Goal: Task Accomplishment & Management: Complete application form

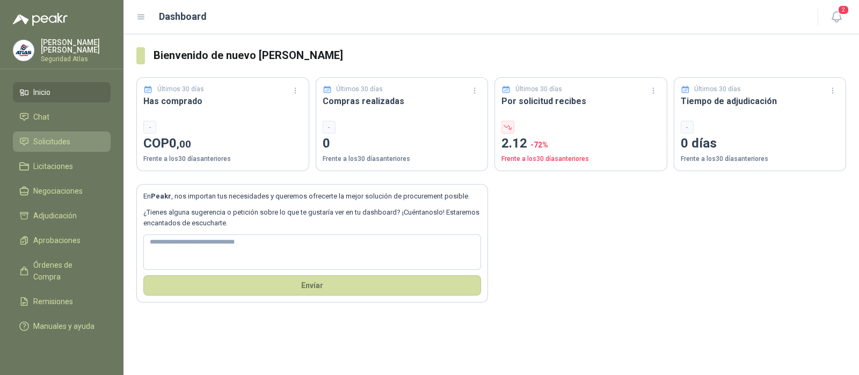
click at [55, 145] on span "Solicitudes" at bounding box center [51, 142] width 37 height 12
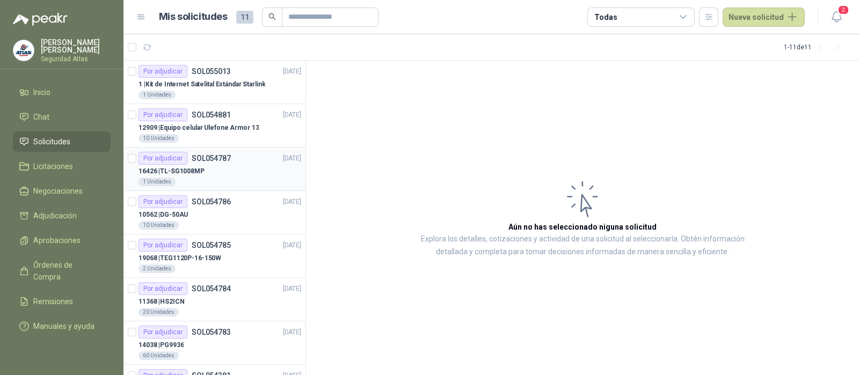
click at [248, 175] on div "16426 | TL-SG1008MP" at bounding box center [220, 171] width 163 height 13
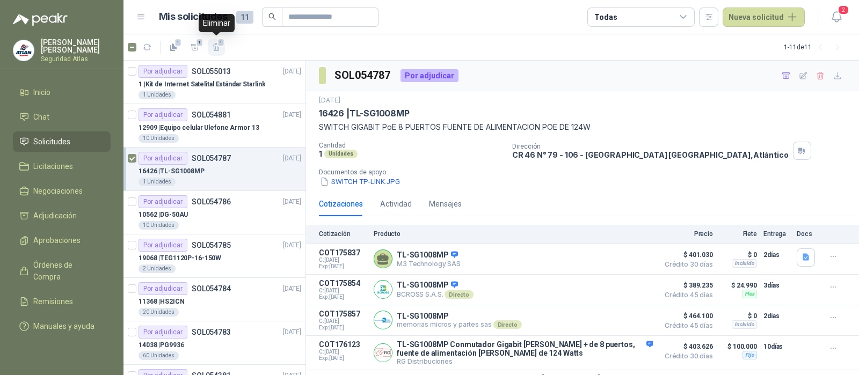
click at [214, 47] on icon "button" at bounding box center [216, 47] width 9 height 9
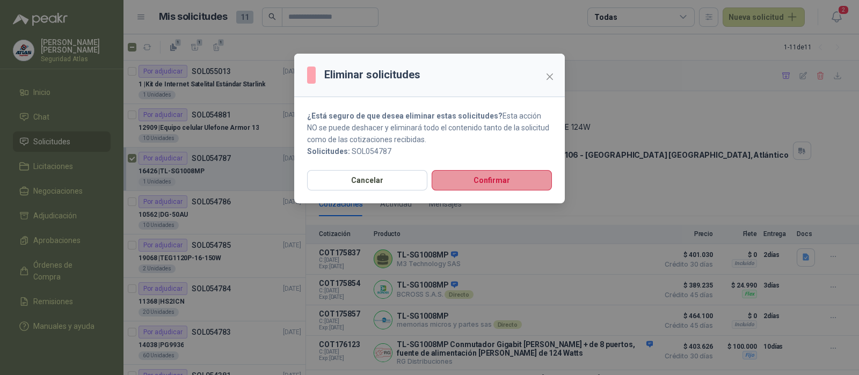
click at [464, 180] on button "Confirmar" at bounding box center [492, 180] width 120 height 20
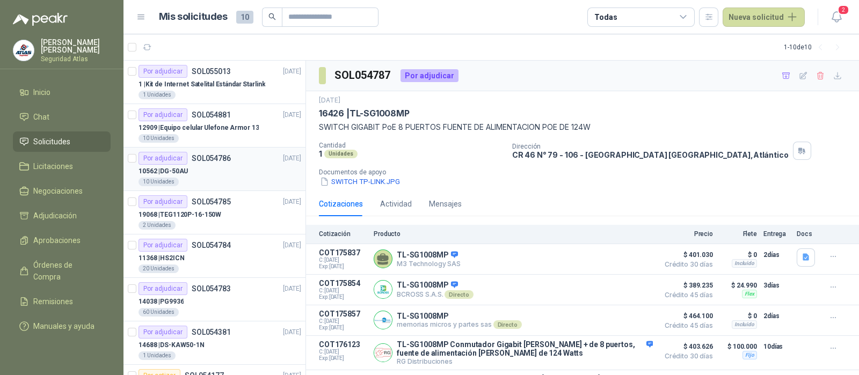
click at [225, 162] on p "SOL054786" at bounding box center [211, 159] width 39 height 8
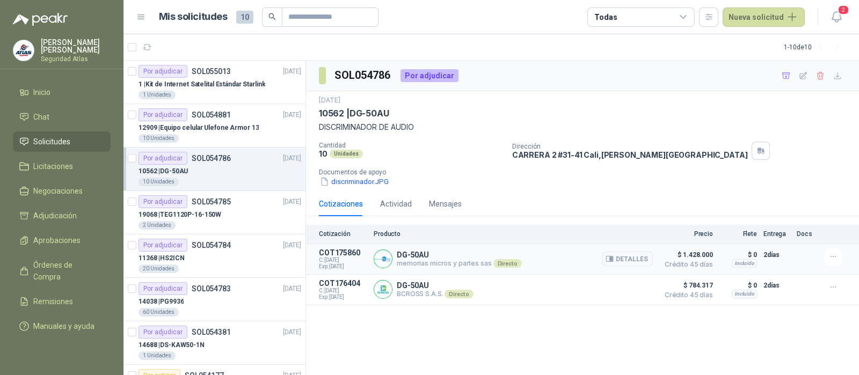
click at [642, 260] on button "Detalles" at bounding box center [627, 259] width 50 height 14
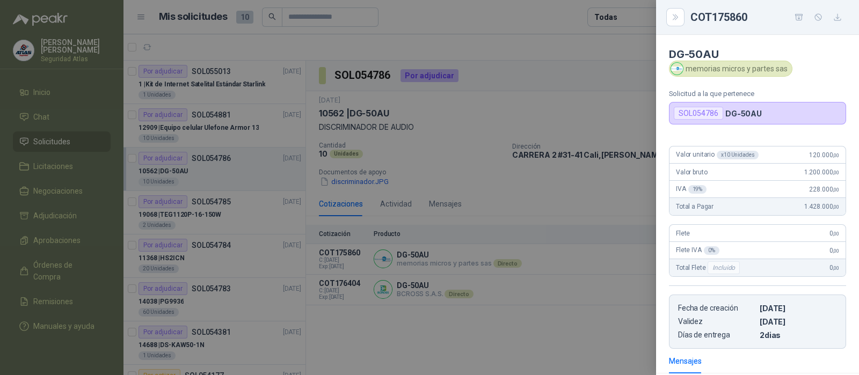
click at [550, 337] on div at bounding box center [429, 187] width 859 height 375
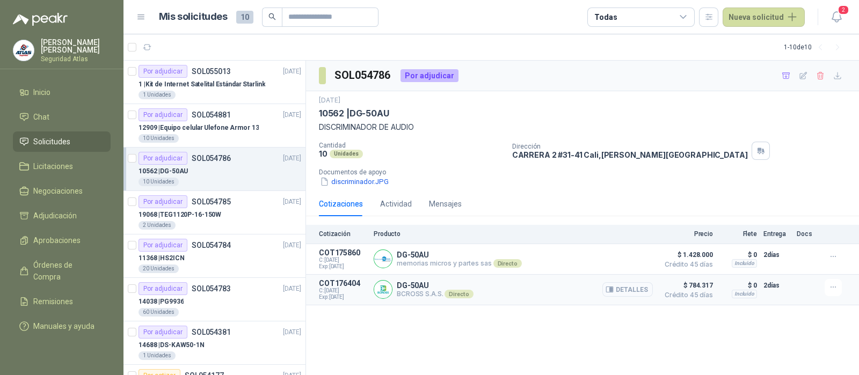
click at [629, 291] on button "Detalles" at bounding box center [627, 289] width 50 height 14
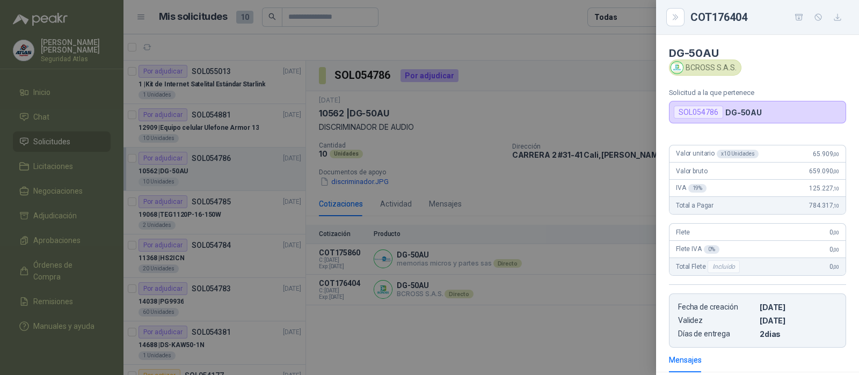
scroll to position [0, 0]
click at [559, 342] on div at bounding box center [429, 187] width 859 height 375
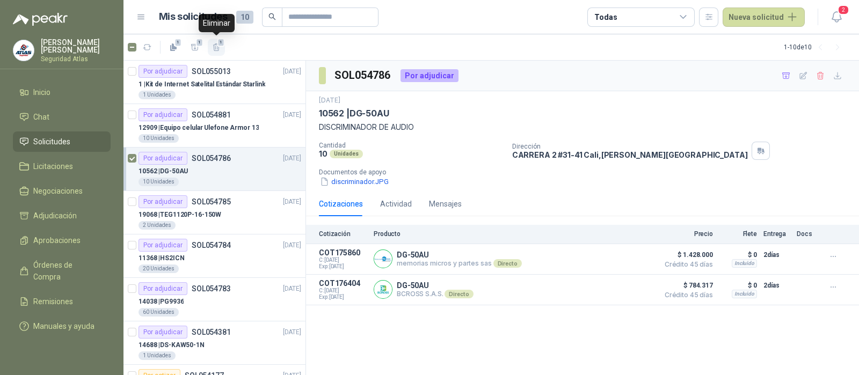
click at [217, 48] on icon "button" at bounding box center [216, 47] width 6 height 8
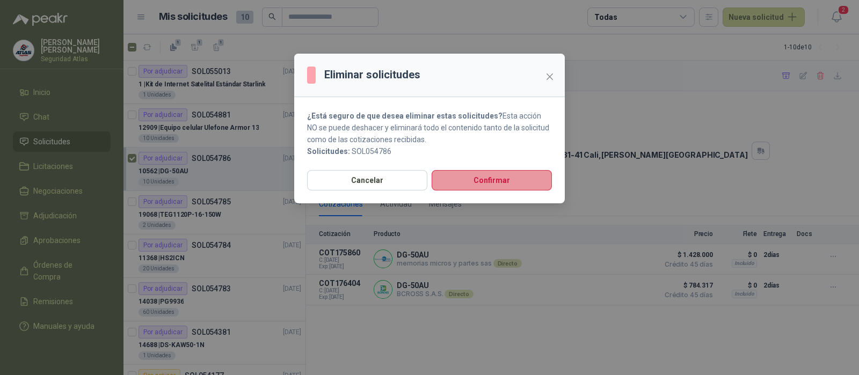
click at [485, 176] on button "Confirmar" at bounding box center [492, 180] width 120 height 20
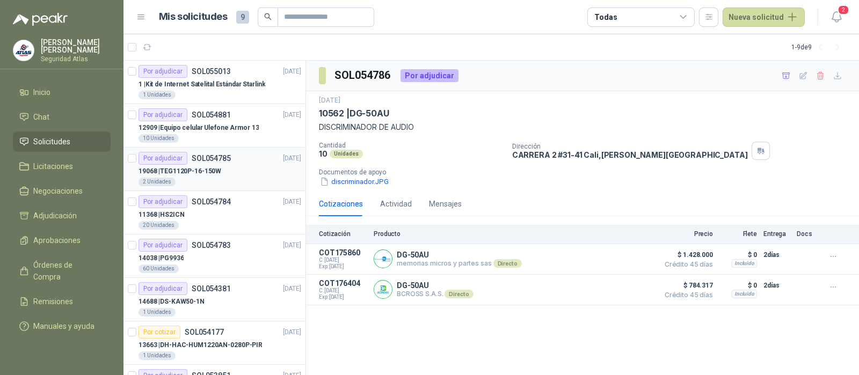
click at [248, 169] on div "19068 | TEG1120P-16-150W" at bounding box center [220, 171] width 163 height 13
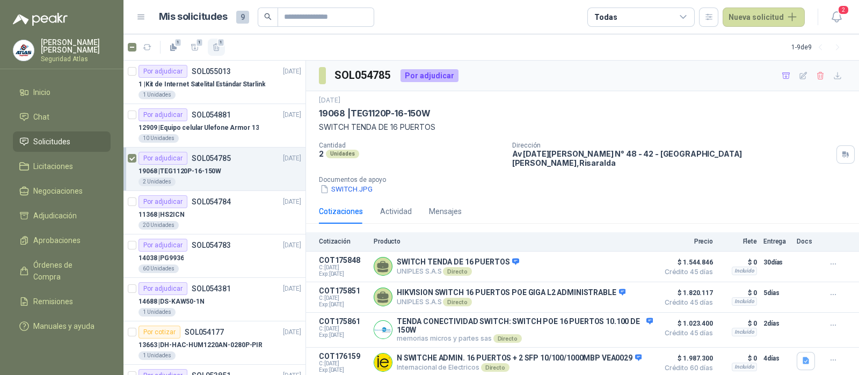
click at [217, 47] on icon "button" at bounding box center [216, 47] width 6 height 8
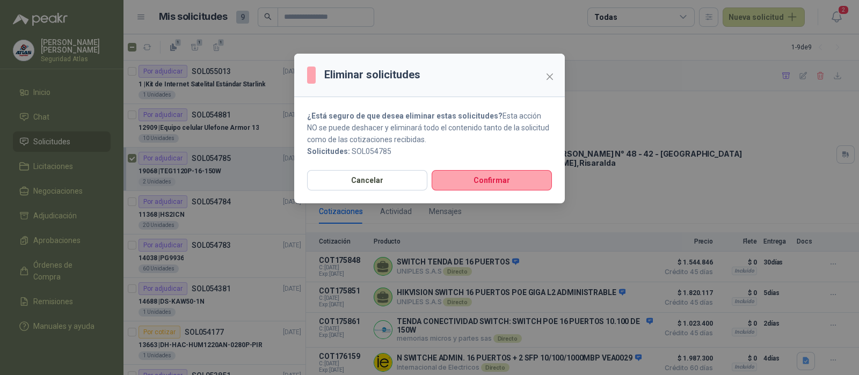
drag, startPoint x: 482, startPoint y: 177, endPoint x: 413, endPoint y: 208, distance: 75.0
click at [481, 177] on button "Confirmar" at bounding box center [492, 180] width 120 height 20
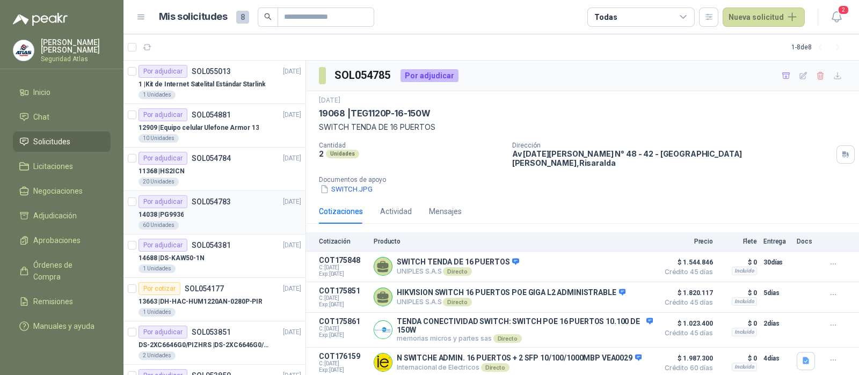
click at [243, 214] on div "14038 | PG9936" at bounding box center [220, 214] width 163 height 13
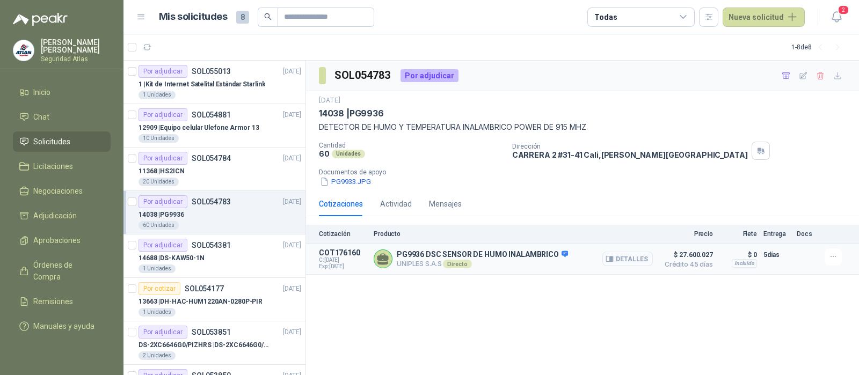
click at [640, 259] on button "Detalles" at bounding box center [627, 259] width 50 height 14
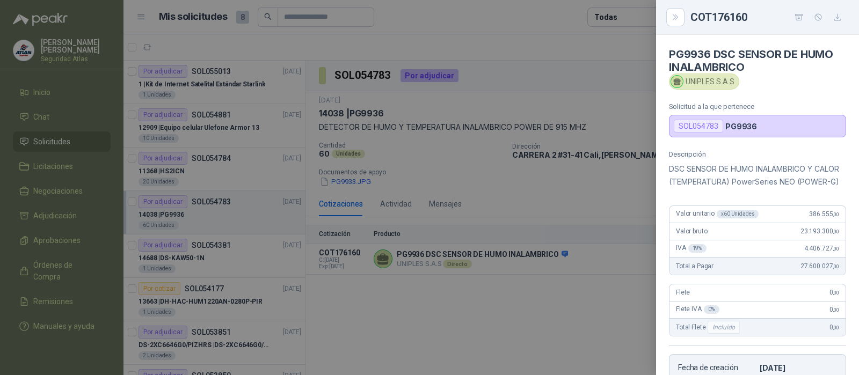
click at [220, 214] on div at bounding box center [429, 187] width 859 height 375
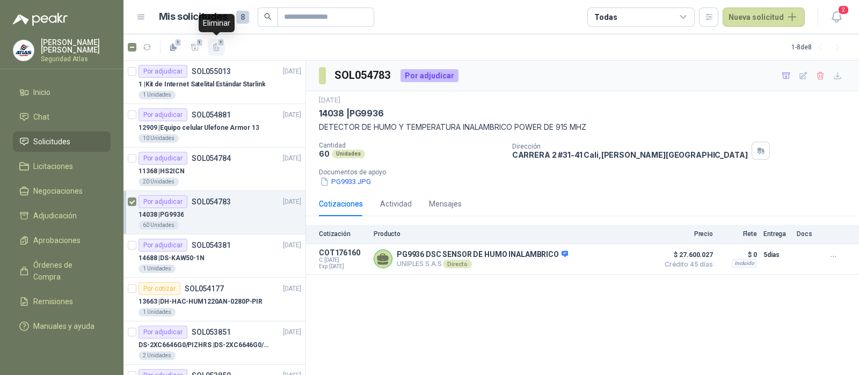
click at [217, 47] on icon "button" at bounding box center [216, 47] width 9 height 9
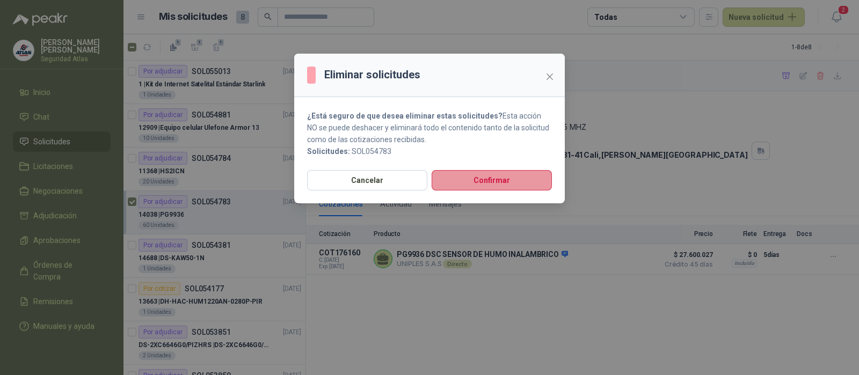
click at [481, 174] on button "Confirmar" at bounding box center [492, 180] width 120 height 20
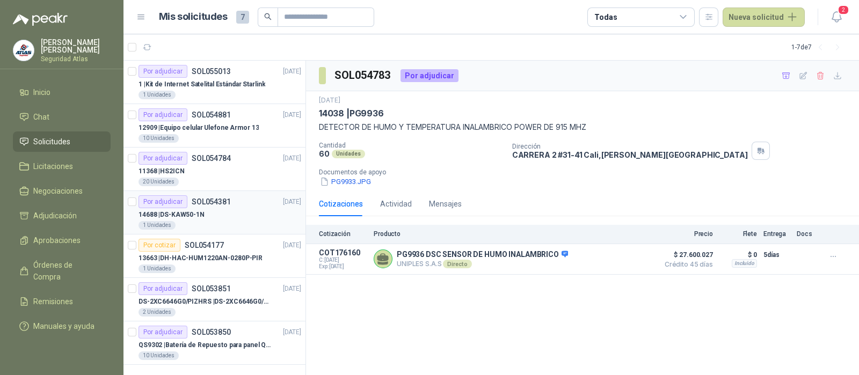
click at [230, 215] on div "14688 | DS-KAW50-1N" at bounding box center [220, 214] width 163 height 13
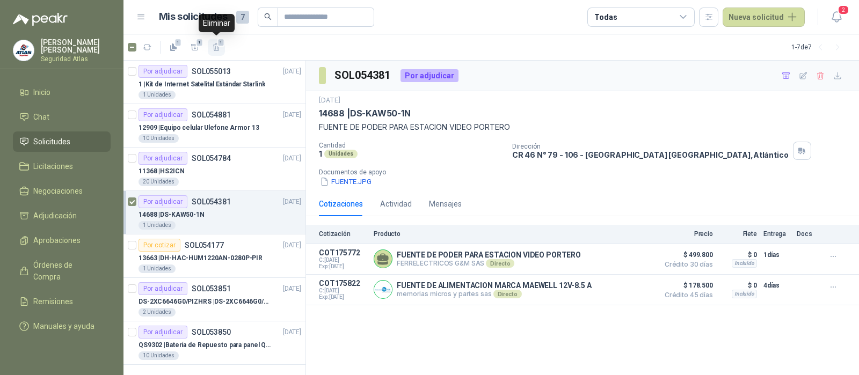
click at [213, 50] on icon "button" at bounding box center [216, 47] width 9 height 9
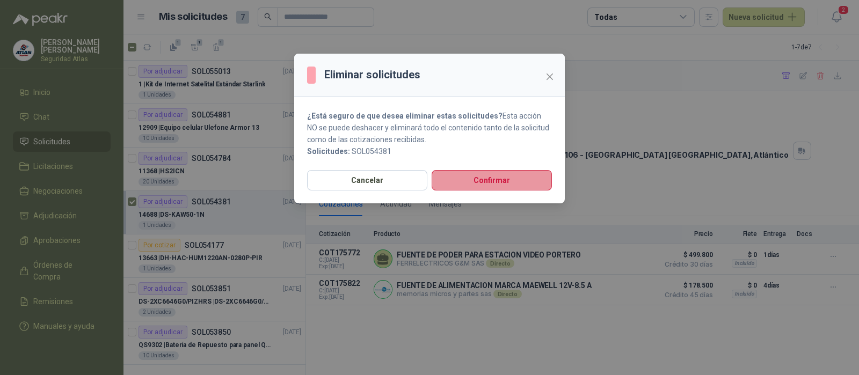
click at [466, 180] on button "Confirmar" at bounding box center [492, 180] width 120 height 20
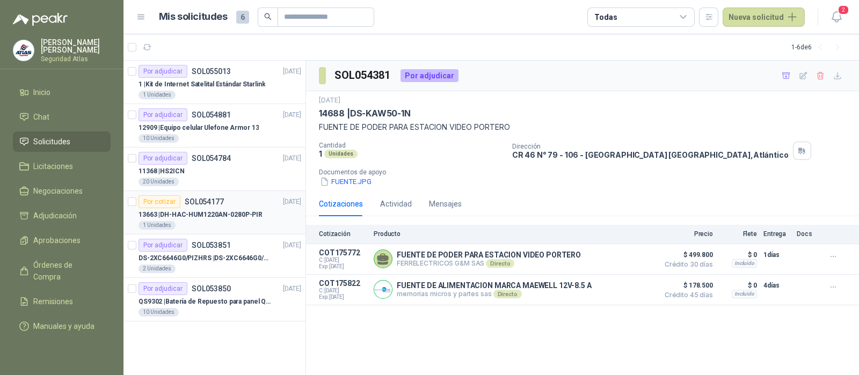
click at [229, 213] on p "13663 | DH-HAC-HUM1220AN-0280P-PIR" at bounding box center [201, 215] width 124 height 10
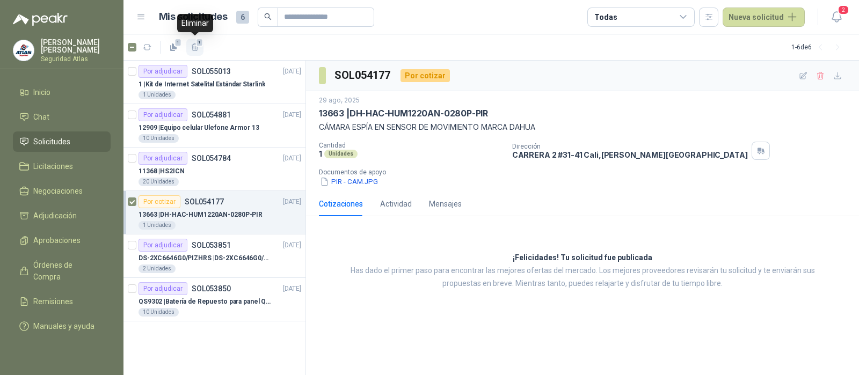
click at [195, 42] on button "1" at bounding box center [194, 47] width 17 height 17
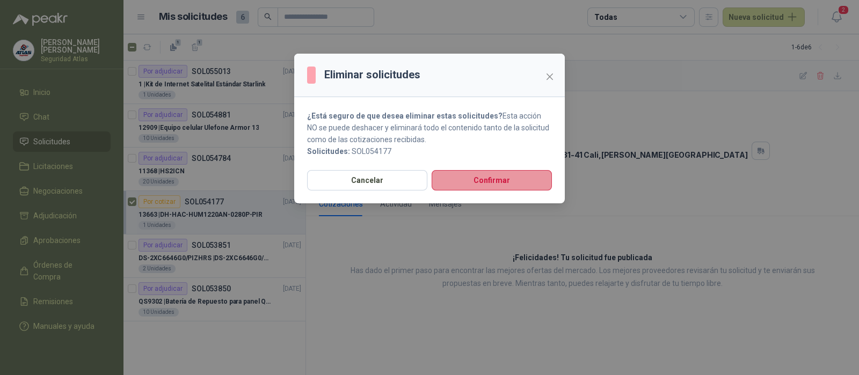
click at [456, 181] on button "Confirmar" at bounding box center [492, 180] width 120 height 20
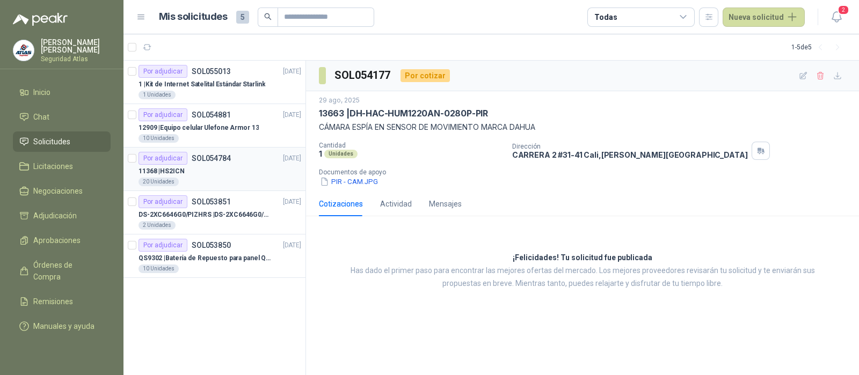
click at [200, 168] on div "11368 | HS2ICN" at bounding box center [220, 171] width 163 height 13
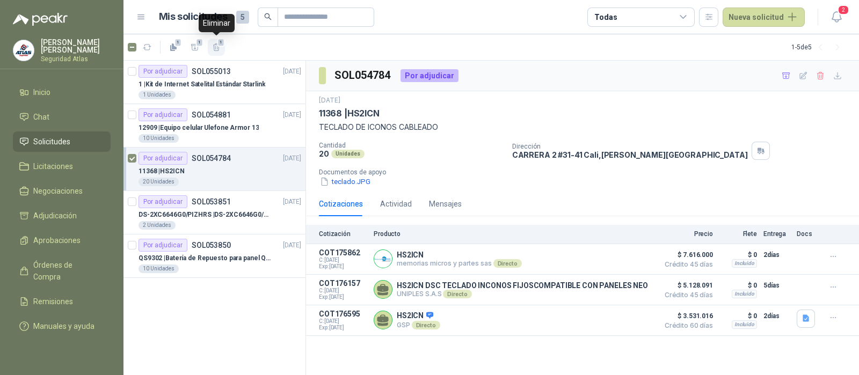
click at [215, 49] on icon "button" at bounding box center [216, 47] width 9 height 9
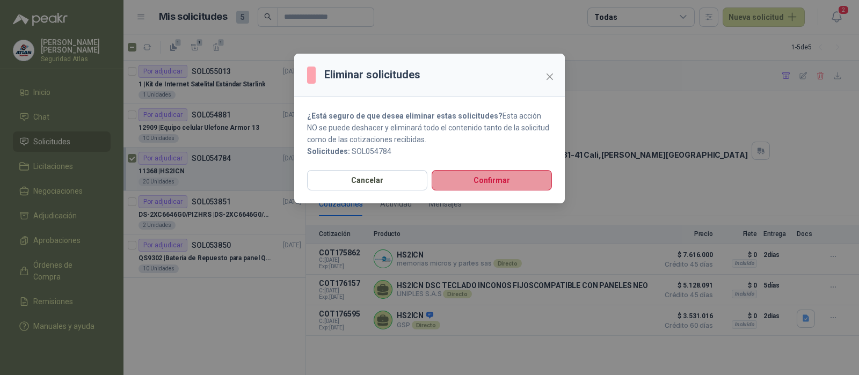
click at [484, 179] on button "Confirmar" at bounding box center [492, 180] width 120 height 20
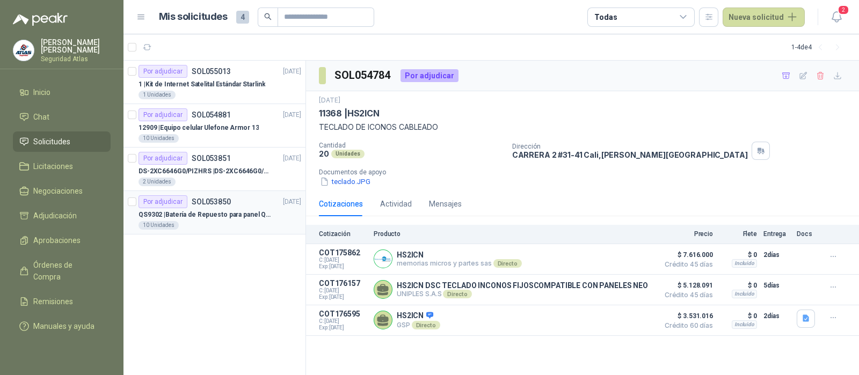
click at [242, 219] on div "QS9302 | Batería de Repuesto para panel Qolsys QS9302" at bounding box center [220, 214] width 163 height 13
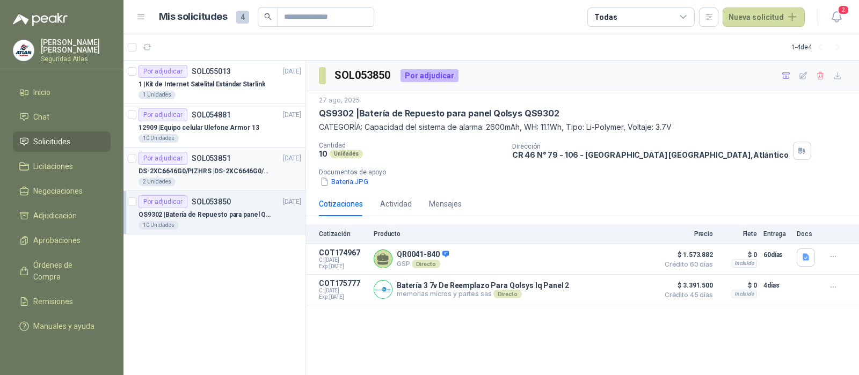
click at [239, 168] on p "DS-2XC6646G0/PIZHRS | DS-2XC6646G0/PIZHRS(2.8-12mm)(O-STD)" at bounding box center [206, 171] width 134 height 10
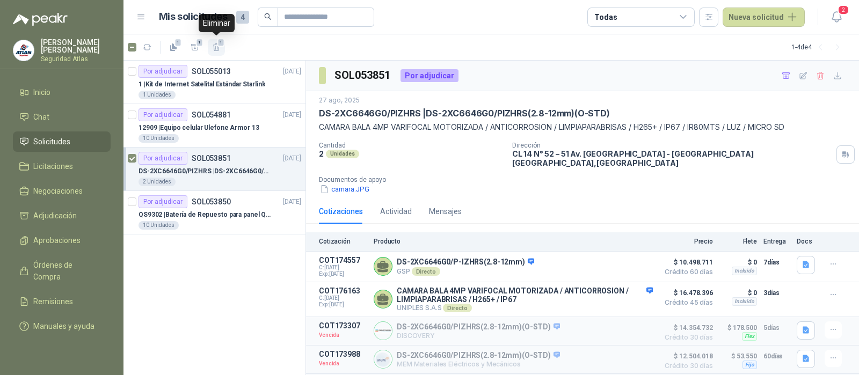
click at [218, 50] on icon "button" at bounding box center [216, 47] width 6 height 8
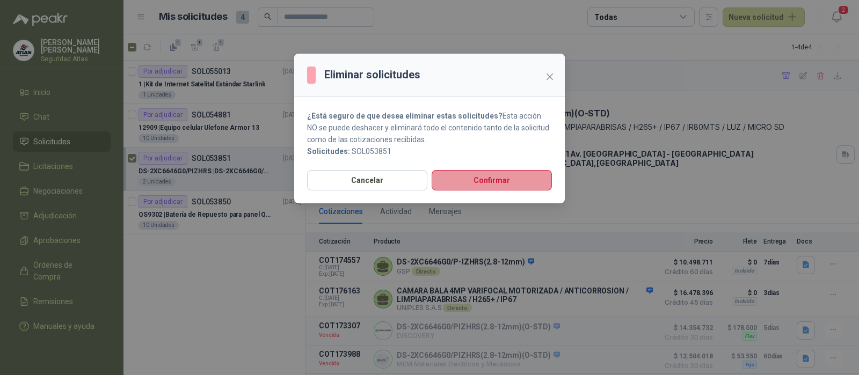
click at [462, 179] on button "Confirmar" at bounding box center [492, 180] width 120 height 20
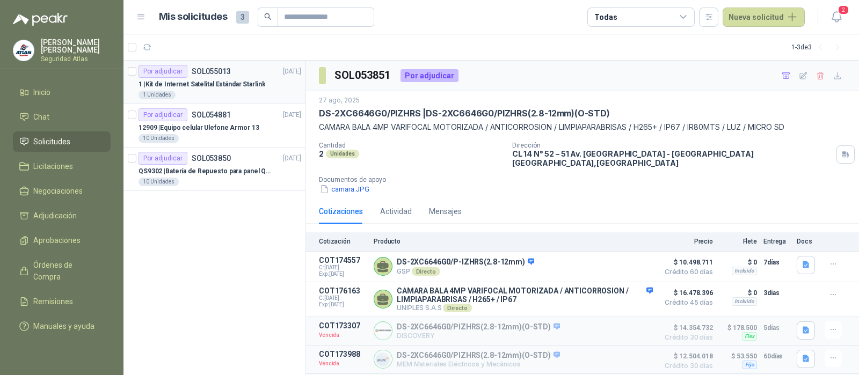
click at [185, 91] on div "1 Unidades" at bounding box center [220, 95] width 163 height 9
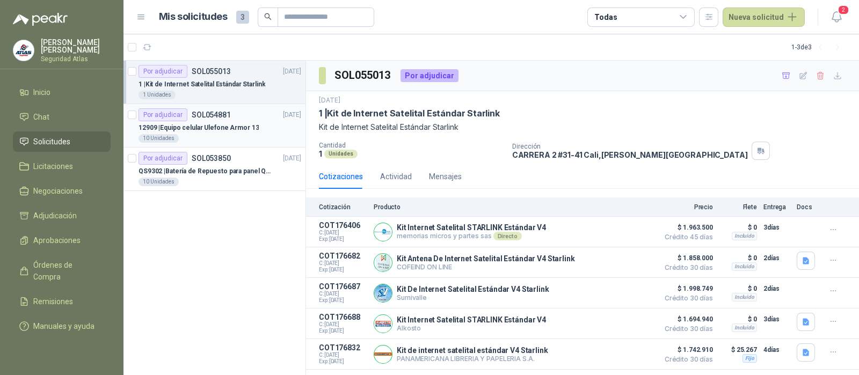
click at [196, 123] on p "12909 | Equipo celular Ulefone Armor 13" at bounding box center [199, 128] width 120 height 10
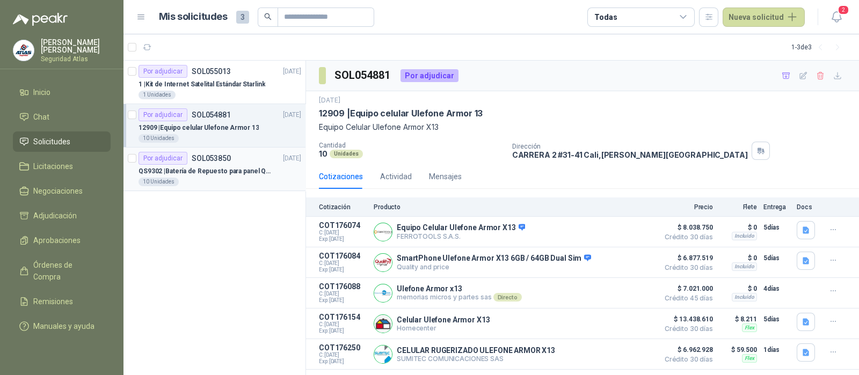
click at [220, 165] on div "QS9302 | Batería de Repuesto para panel Qolsys QS9302" at bounding box center [220, 171] width 163 height 13
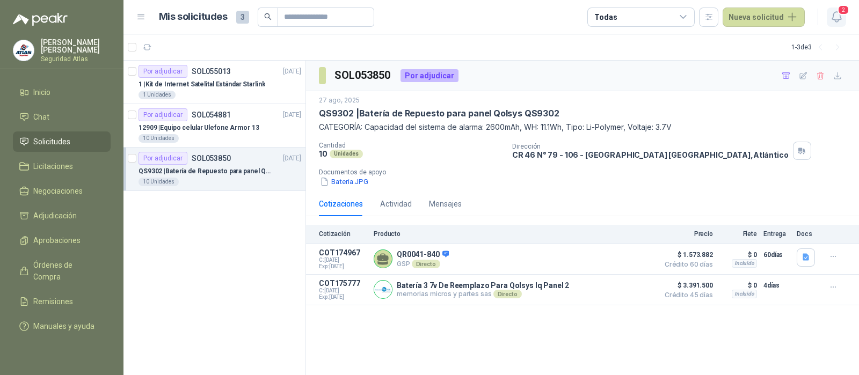
click at [834, 12] on button "2" at bounding box center [836, 17] width 19 height 19
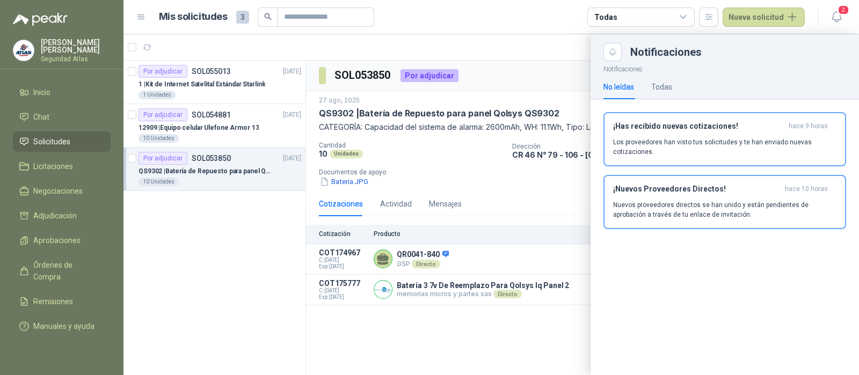
click at [668, 122] on button "¡Has recibido nuevas cotizaciones! hace 9 horas Los proveedores han visto tus s…" at bounding box center [724, 139] width 243 height 54
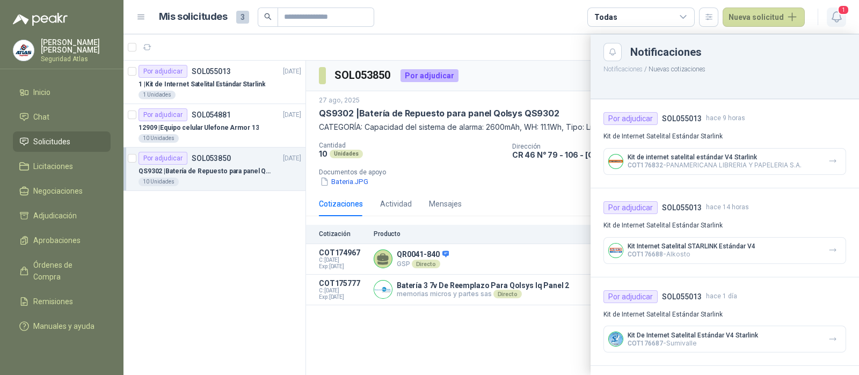
click at [834, 13] on icon "button" at bounding box center [836, 16] width 13 height 13
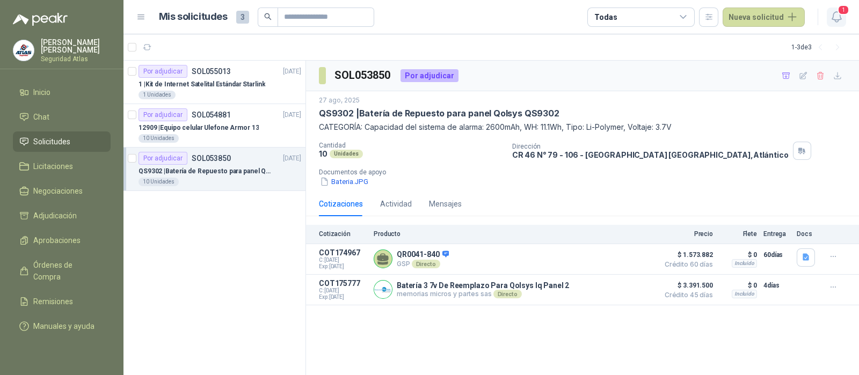
click at [832, 24] on button "1" at bounding box center [836, 17] width 19 height 19
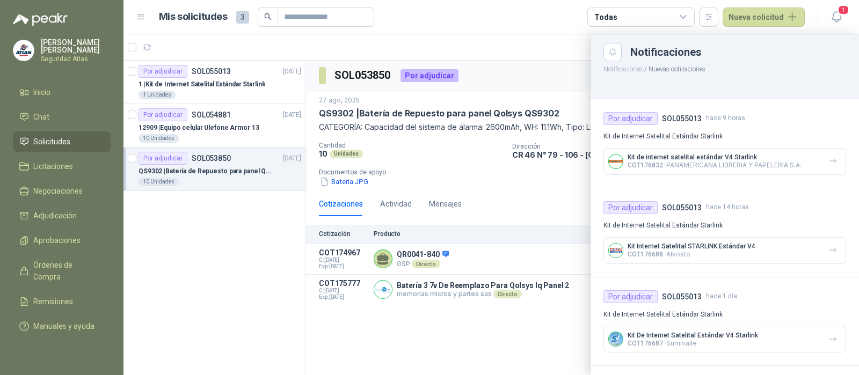
click at [660, 162] on span "COT176832" at bounding box center [645, 166] width 35 height 8
click at [738, 64] on p "Notificaciones / Nuevas cotizaciones" at bounding box center [725, 67] width 268 height 13
click at [834, 19] on icon "button" at bounding box center [836, 17] width 9 height 10
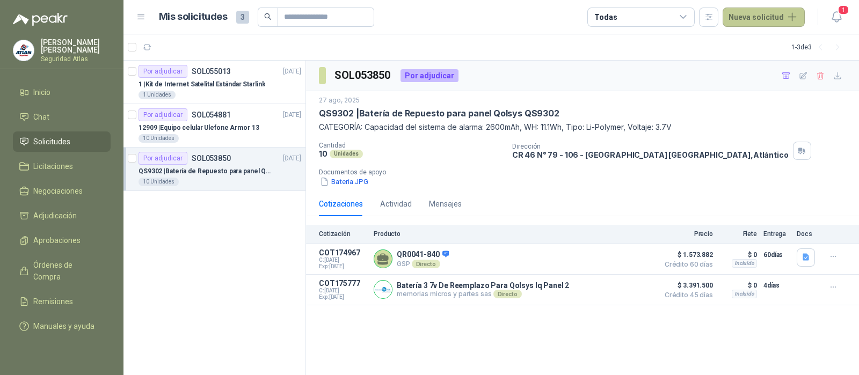
click at [764, 11] on button "Nueva solicitud" at bounding box center [764, 17] width 82 height 19
click at [767, 41] on link "Solicitud" at bounding box center [776, 43] width 91 height 19
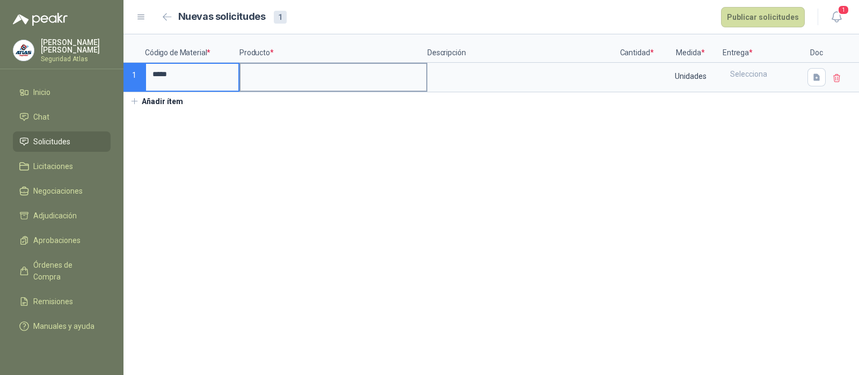
type input "*****"
click at [269, 71] on input at bounding box center [334, 74] width 186 height 21
click at [292, 76] on input at bounding box center [334, 74] width 186 height 21
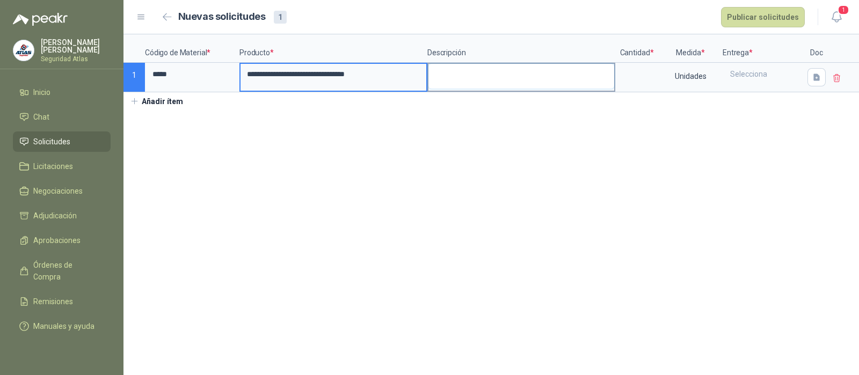
click at [462, 75] on textarea at bounding box center [521, 76] width 186 height 25
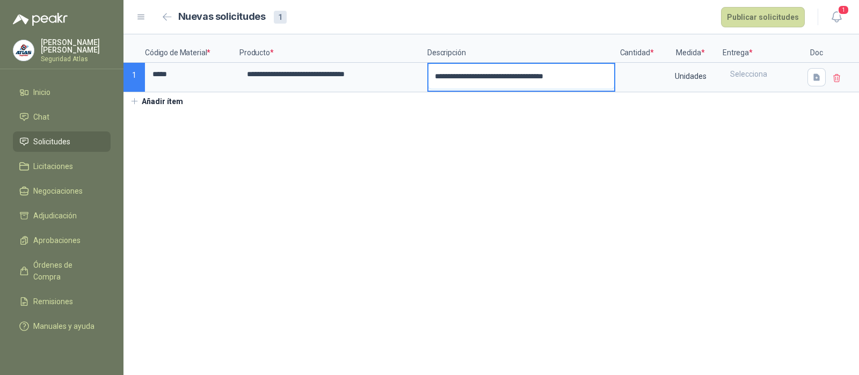
click at [599, 78] on textarea "**********" at bounding box center [521, 76] width 186 height 25
type textarea "**********"
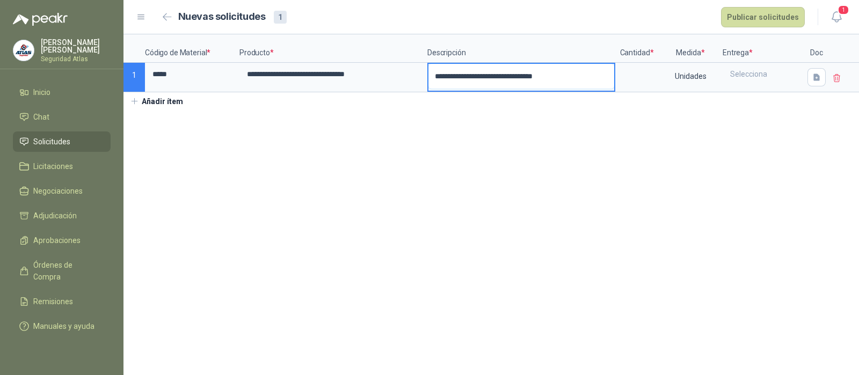
type textarea "**********"
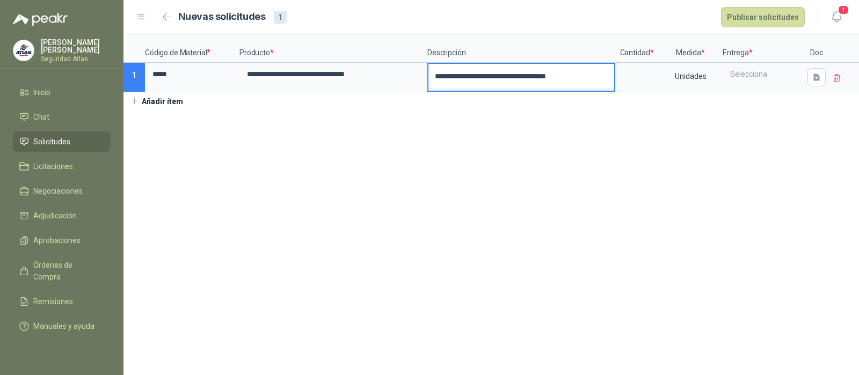
type textarea "**********"
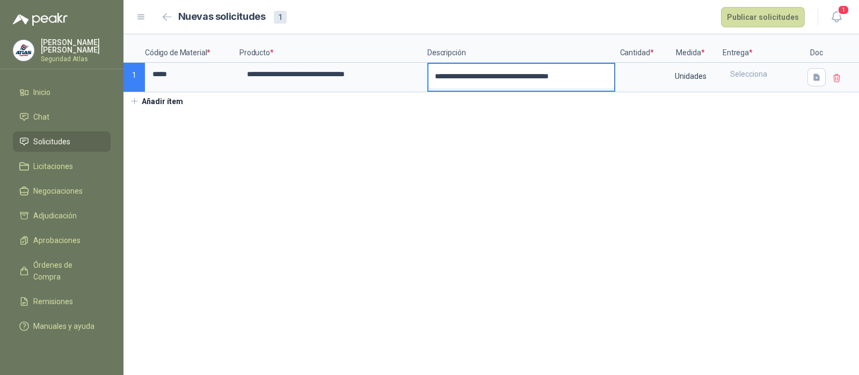
type textarea "**********"
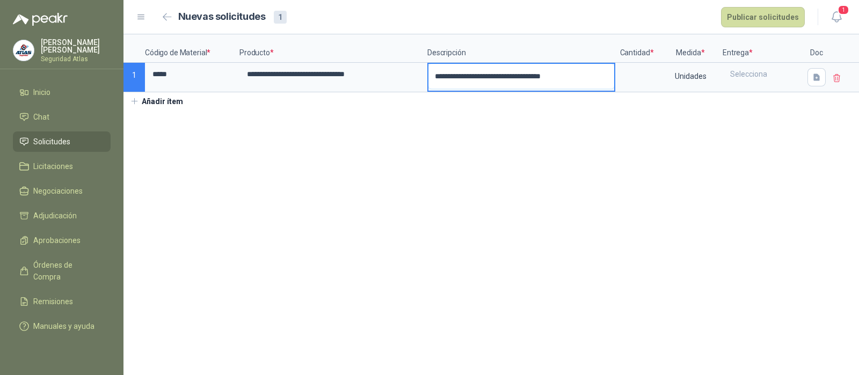
type textarea "**********"
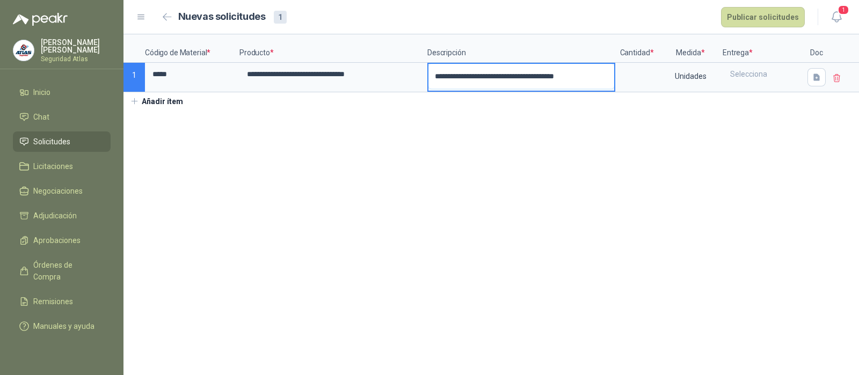
type textarea "**********"
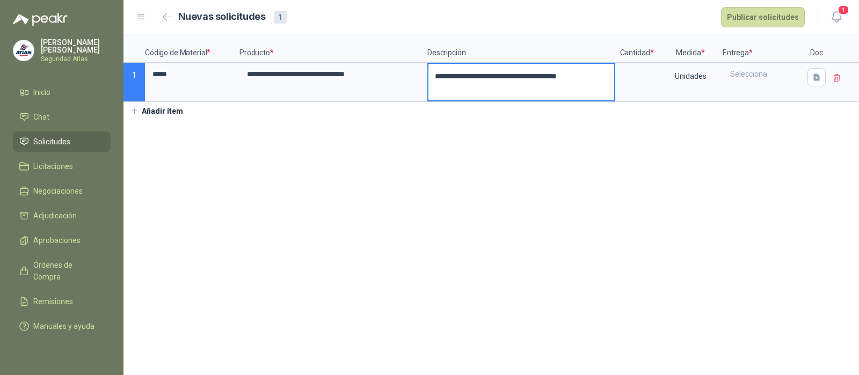
type textarea "**********"
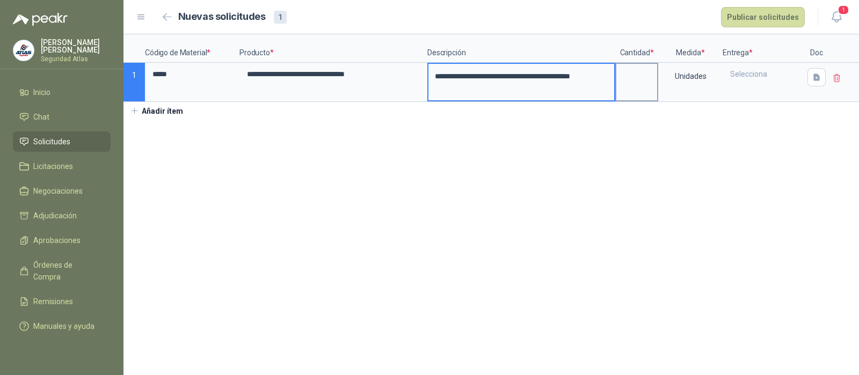
click at [643, 84] on input at bounding box center [636, 74] width 41 height 21
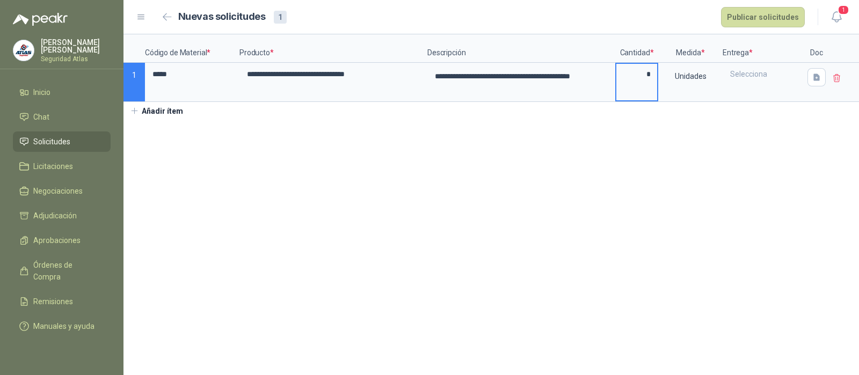
type input "*"
click at [756, 84] on div "Selecciona" at bounding box center [763, 74] width 78 height 20
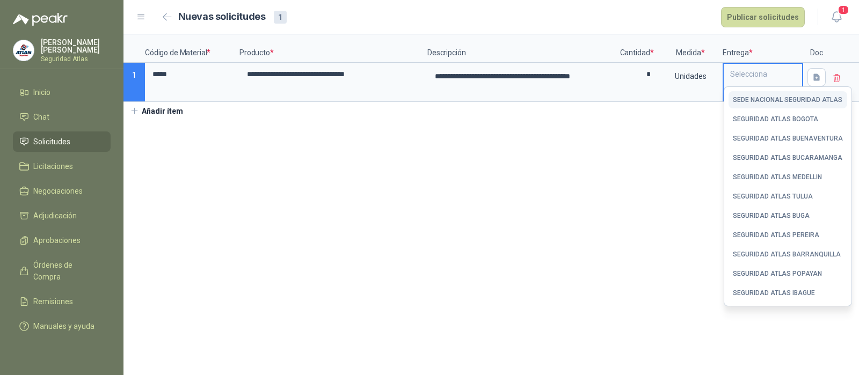
click at [816, 105] on button "SEDE NACIONAL SEGURIDAD ATLAS" at bounding box center [788, 99] width 119 height 17
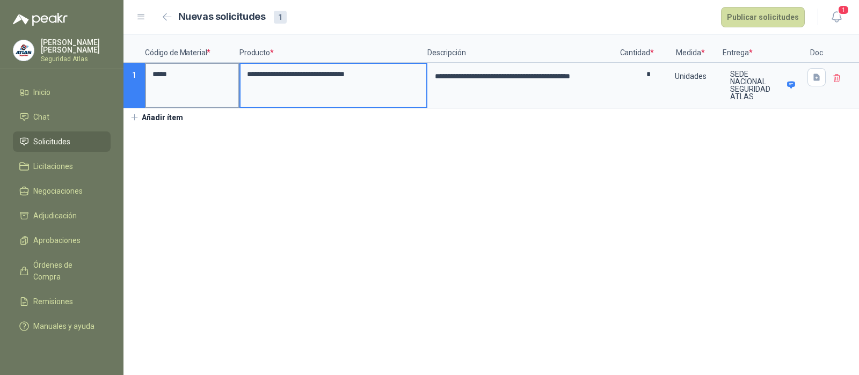
drag, startPoint x: 400, startPoint y: 75, endPoint x: 193, endPoint y: 76, distance: 206.7
click at [193, 76] on div "**********" at bounding box center [491, 71] width 736 height 74
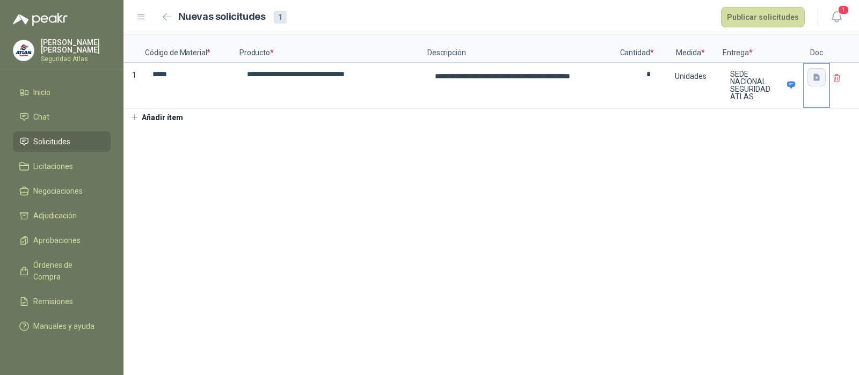
click at [815, 74] on icon "button" at bounding box center [816, 77] width 6 height 7
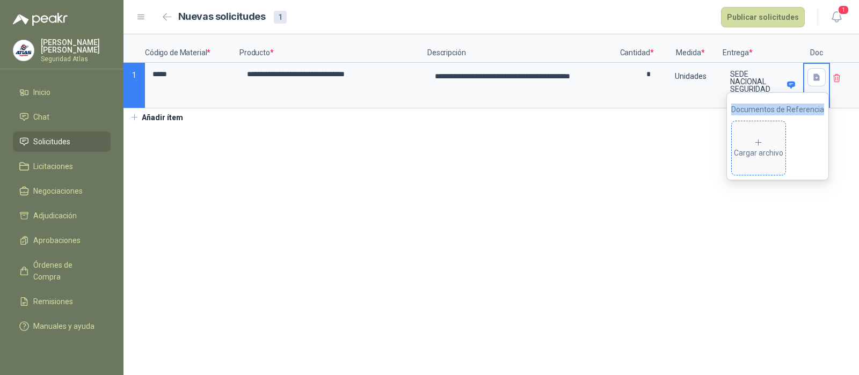
click at [757, 146] on icon at bounding box center [759, 143] width 10 height 10
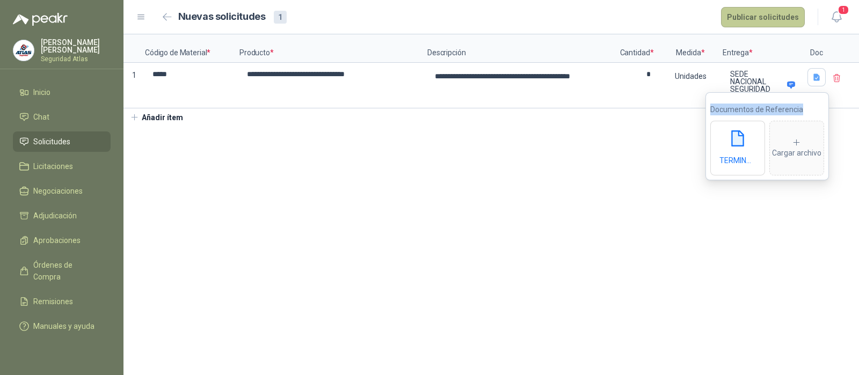
click at [763, 21] on button "Publicar solicitudes" at bounding box center [763, 17] width 84 height 20
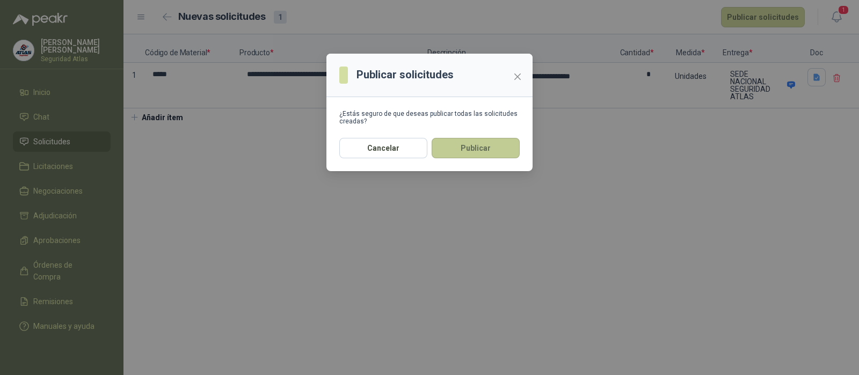
click at [487, 146] on button "Publicar" at bounding box center [476, 148] width 88 height 20
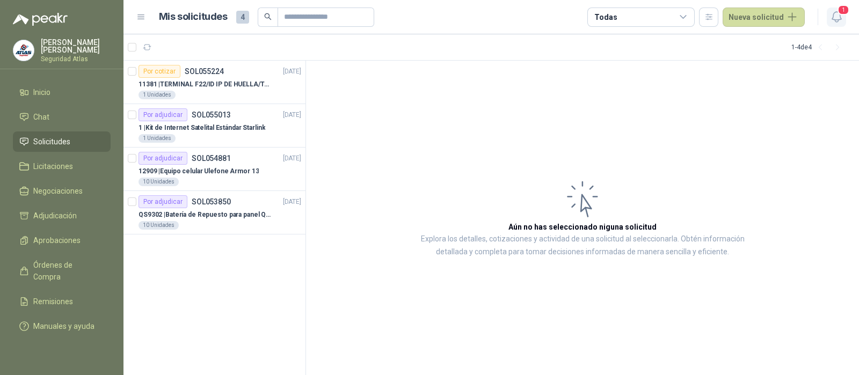
click at [841, 18] on icon "button" at bounding box center [836, 16] width 13 height 13
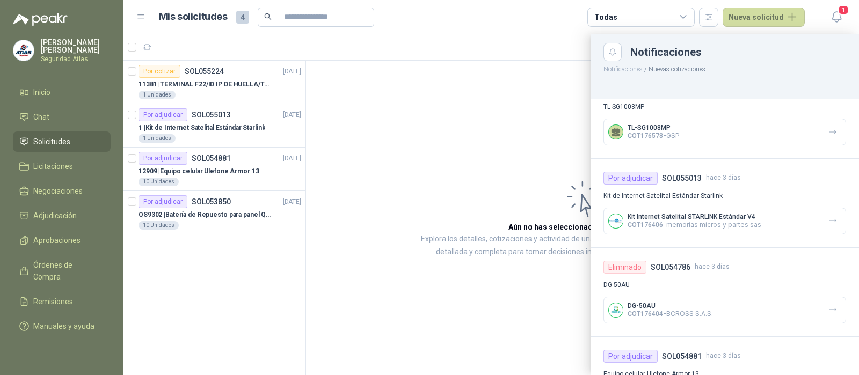
scroll to position [456, 0]
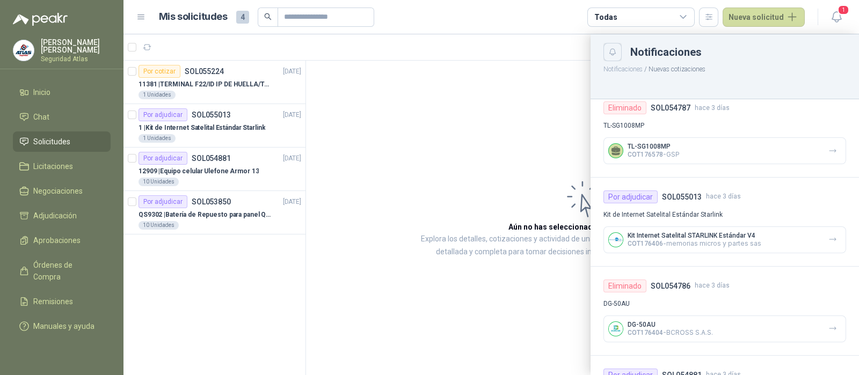
click at [611, 52] on icon "Close" at bounding box center [612, 52] width 9 height 9
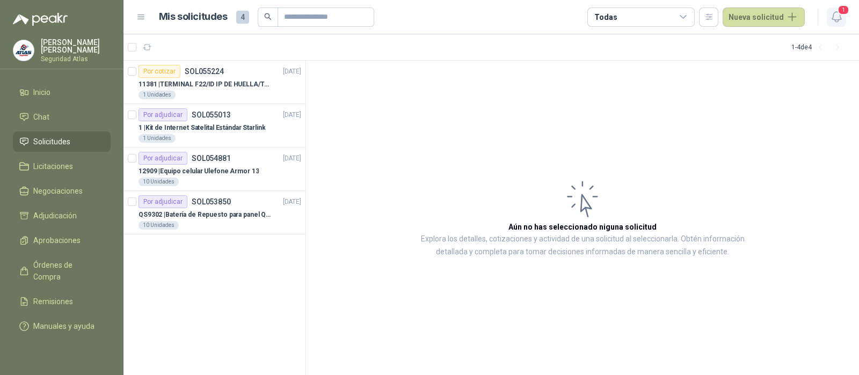
click at [832, 18] on icon "button" at bounding box center [836, 16] width 13 height 13
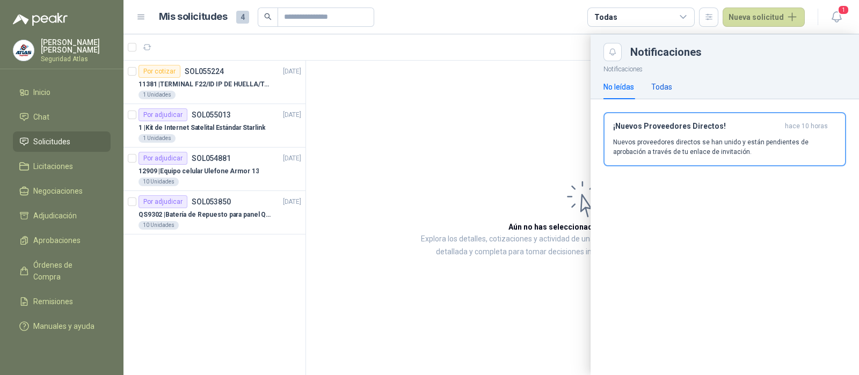
click at [660, 84] on div "Todas" at bounding box center [661, 87] width 21 height 12
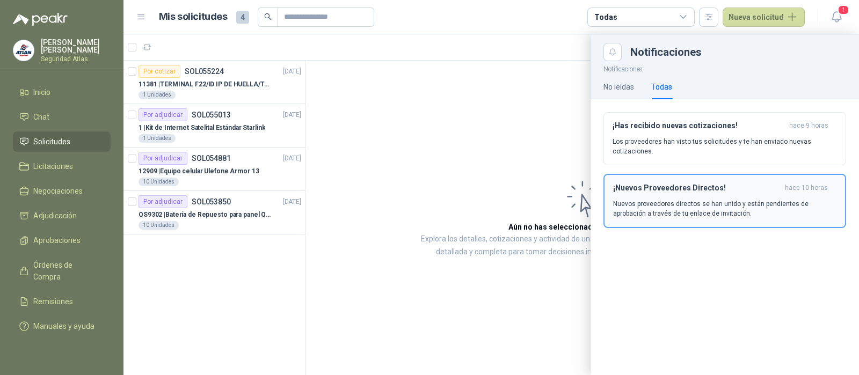
click at [665, 200] on p "Nuevos proveedores directos se han unido y están pendientes de aprobación a tra…" at bounding box center [724, 208] width 223 height 19
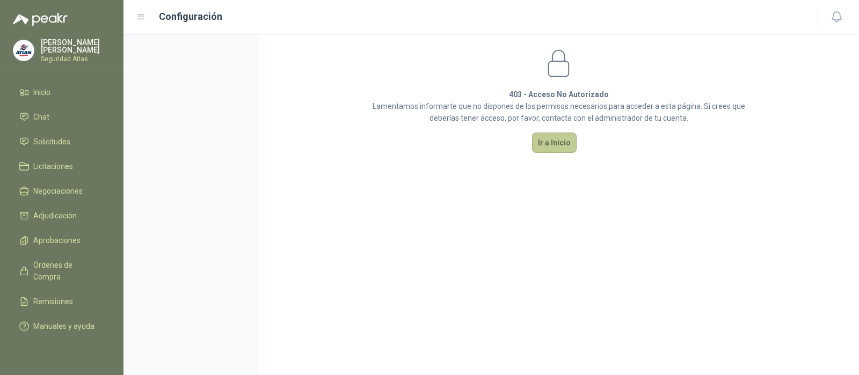
click at [553, 148] on button "Ir a Inicio" at bounding box center [554, 143] width 45 height 20
